Goal: Navigation & Orientation: Find specific page/section

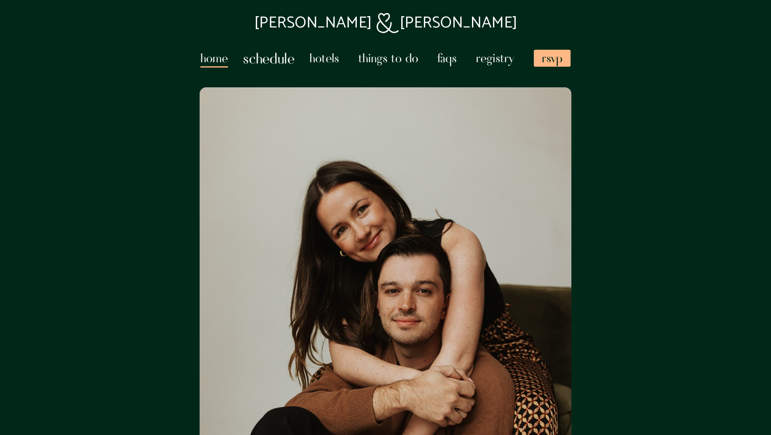
click at [278, 60] on span "Schedule" at bounding box center [268, 57] width 51 height 20
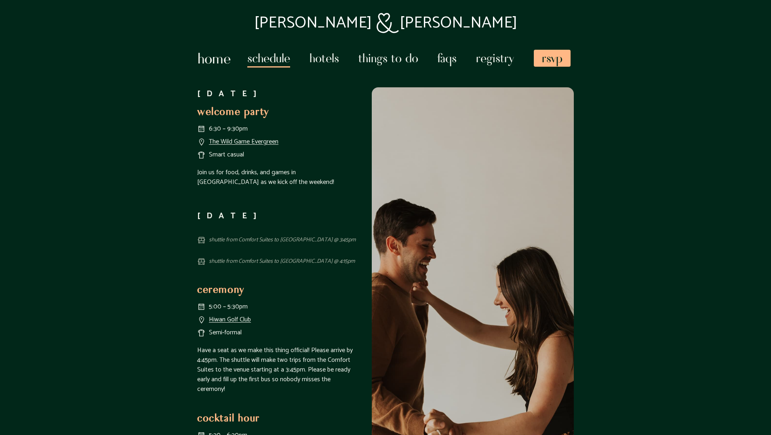
click at [211, 62] on span "Home" at bounding box center [214, 57] width 33 height 20
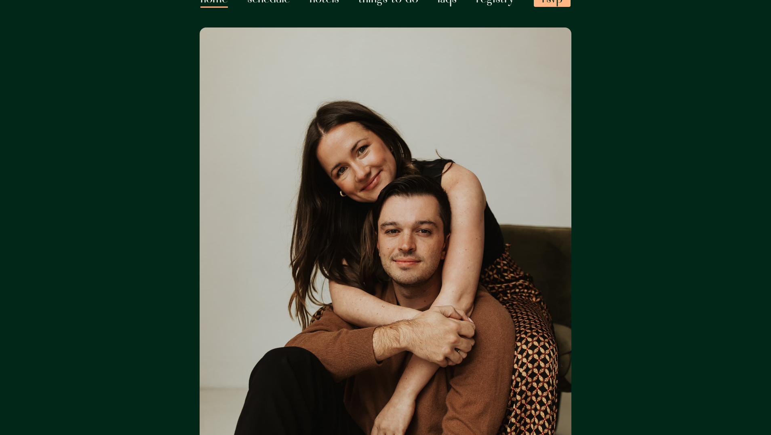
scroll to position [32, 0]
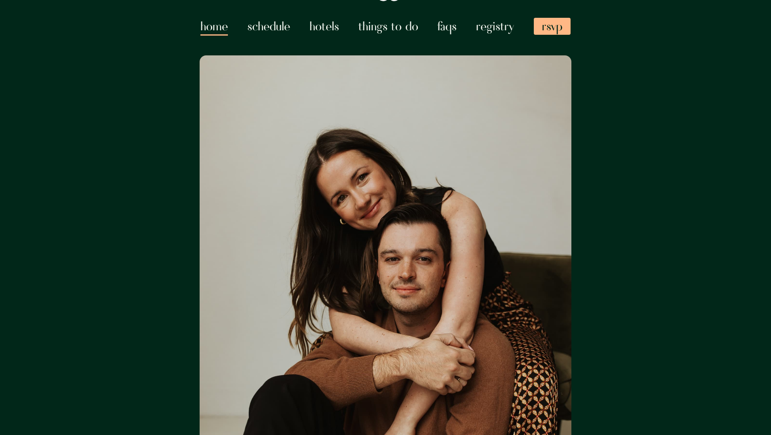
click at [272, 33] on header "[PERSON_NAME] Home Schedule Hotels Things To Do FAQs Registry RSVP" at bounding box center [385, 12] width 771 height 68
click at [284, 31] on span "Schedule" at bounding box center [268, 25] width 51 height 20
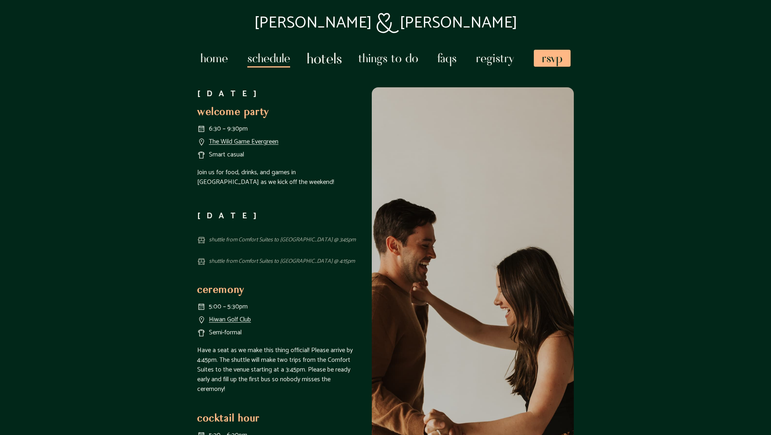
click at [332, 58] on span "Hotels" at bounding box center [325, 57] width 36 height 20
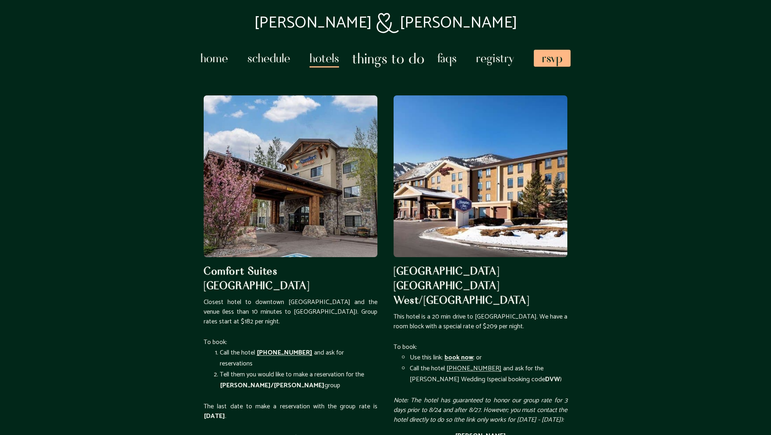
click at [384, 59] on span "Things To Do" at bounding box center [388, 57] width 72 height 20
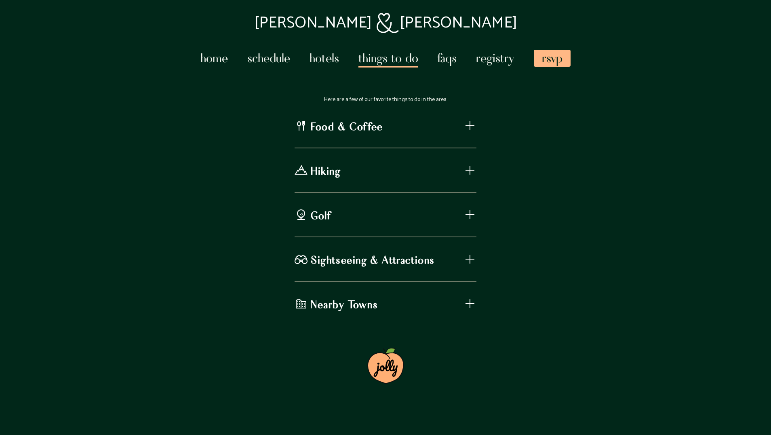
click at [467, 134] on button "Food & Coffee" at bounding box center [385, 125] width 182 height 19
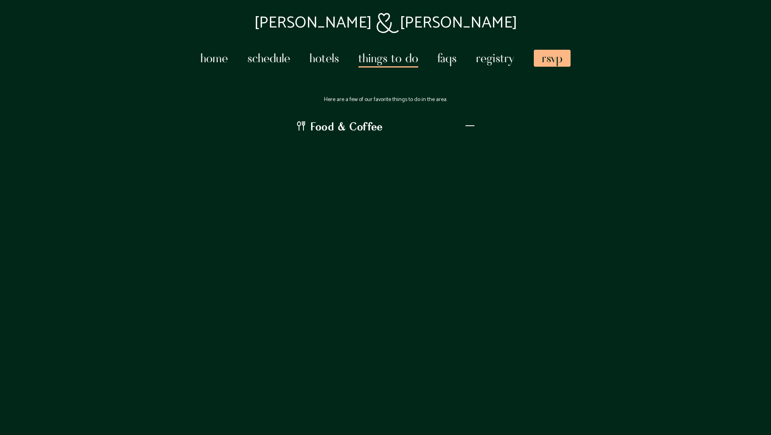
click at [467, 134] on button "Food & Coffee" at bounding box center [385, 125] width 182 height 19
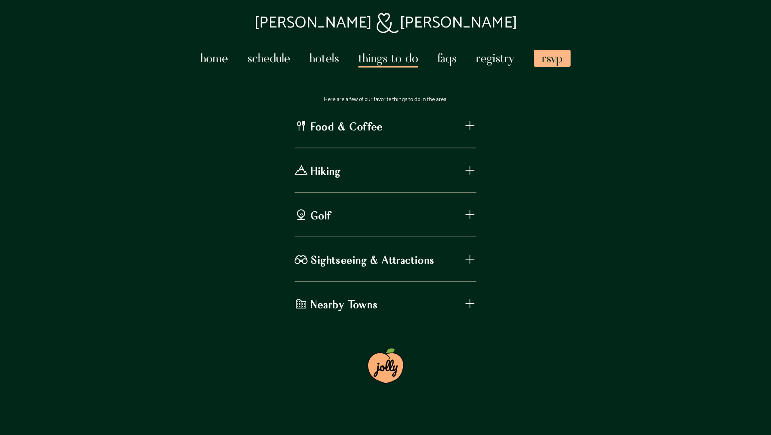
click at [461, 56] on ul "Home Schedule Hotels Things To Do FAQs Registry RSVP" at bounding box center [385, 56] width 370 height 17
click at [456, 59] on span "FAQs" at bounding box center [446, 56] width 19 height 17
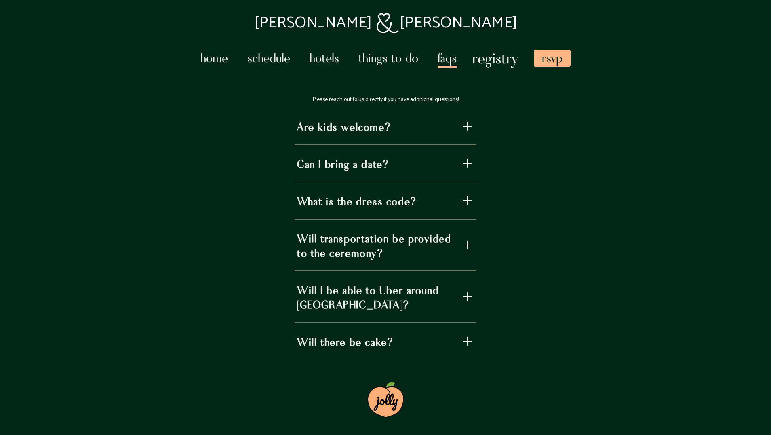
click at [486, 62] on span "Registry" at bounding box center [495, 57] width 46 height 20
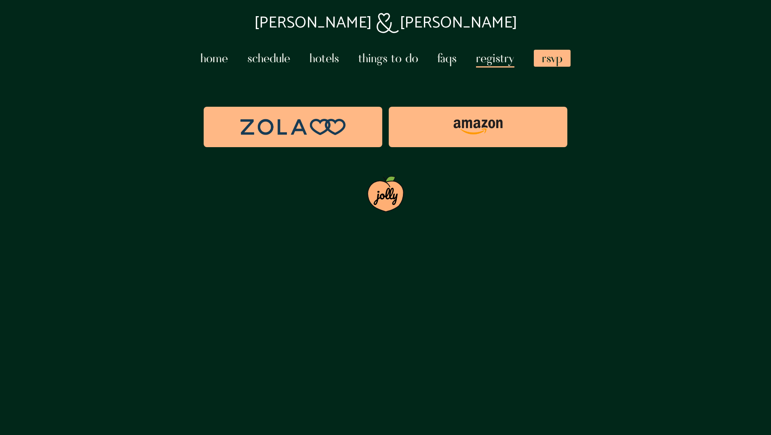
click at [458, 62] on ul "Home Schedule Hotels Things To Do FAQs Registry RSVP" at bounding box center [385, 56] width 370 height 17
click at [376, 17] on icon at bounding box center [388, 22] width 26 height 23
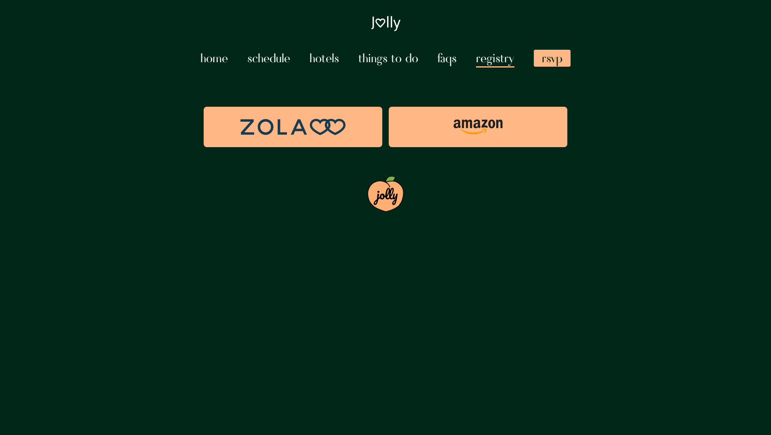
click at [386, 25] on span "lly" at bounding box center [393, 23] width 15 height 27
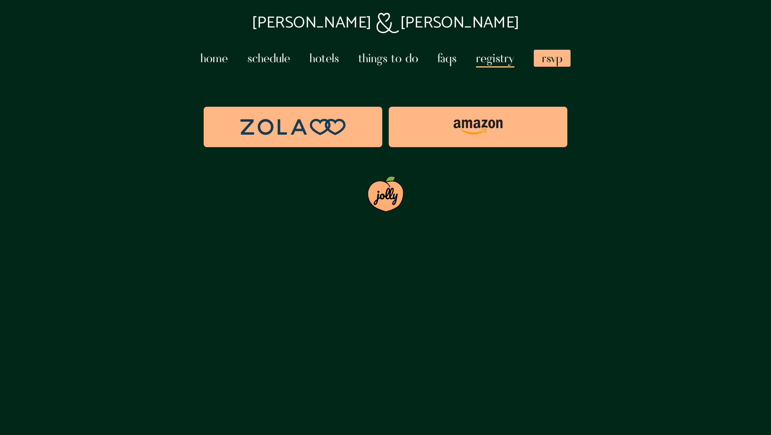
click at [406, 24] on span "[PERSON_NAME]" at bounding box center [460, 22] width 120 height 27
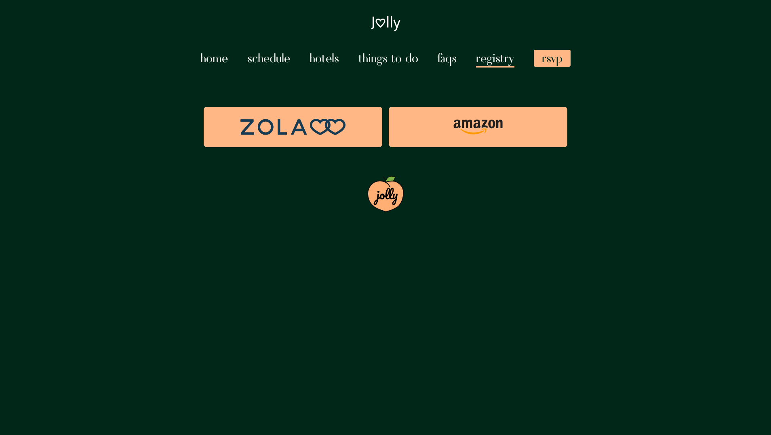
click at [402, 25] on header "J lly Home Schedule Hotels Things To Do FAQs Registry RSVP" at bounding box center [385, 44] width 771 height 68
click at [384, 23] on icon at bounding box center [379, 23] width 11 height 17
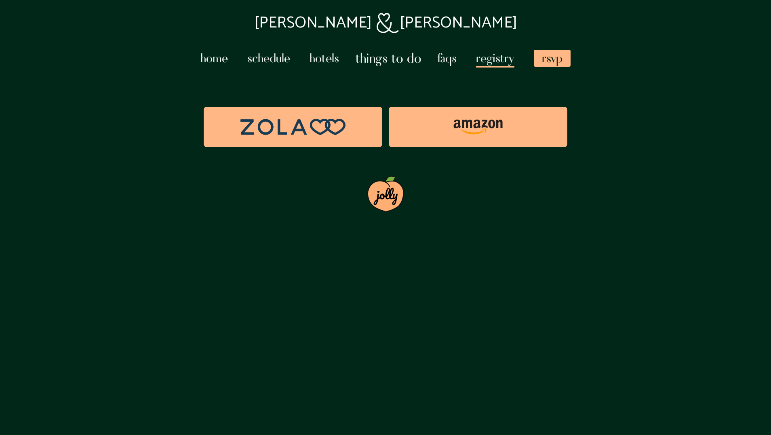
click at [391, 23] on icon at bounding box center [387, 23] width 23 height 20
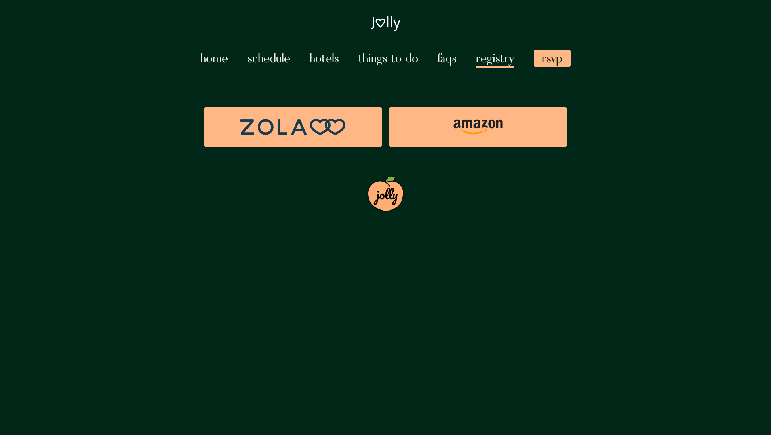
click at [388, 29] on span "lly" at bounding box center [393, 23] width 15 height 27
